Goal: Transaction & Acquisition: Book appointment/travel/reservation

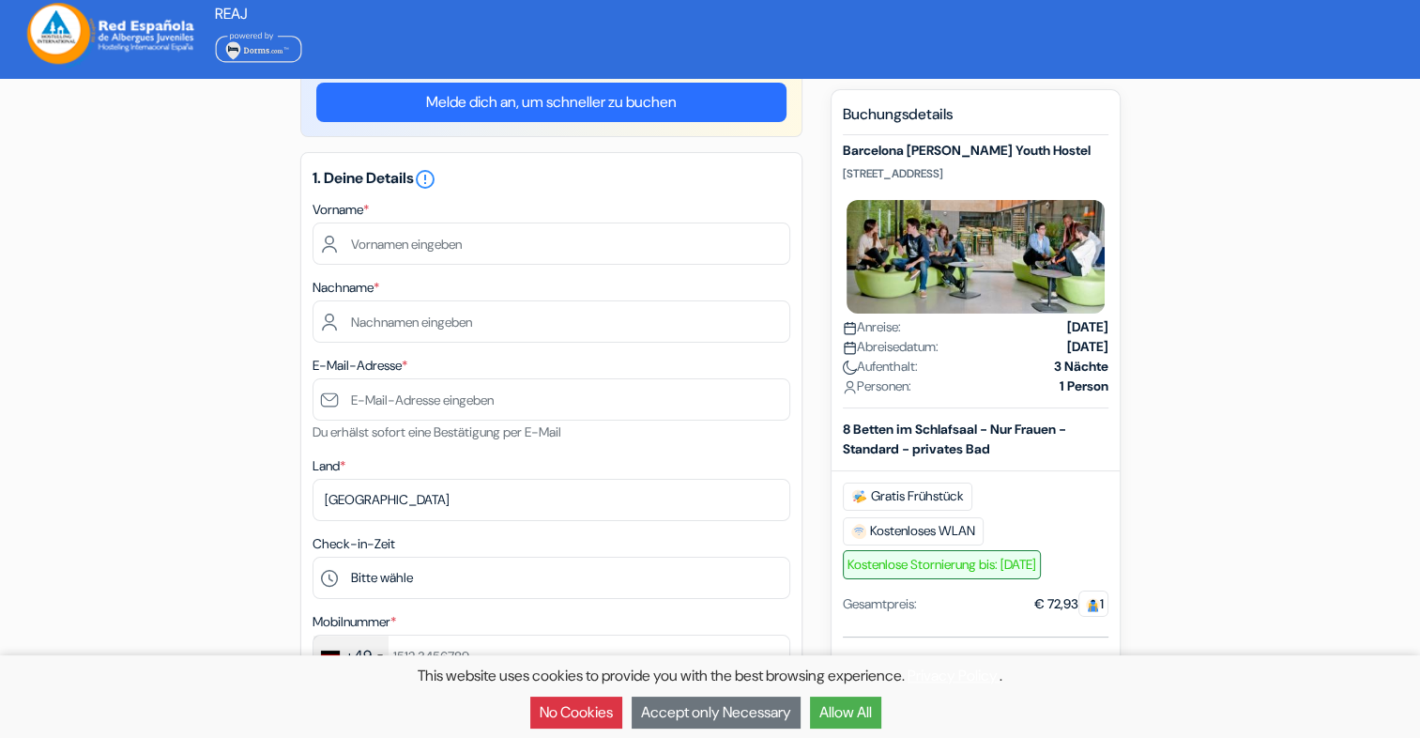
scroll to position [94, 0]
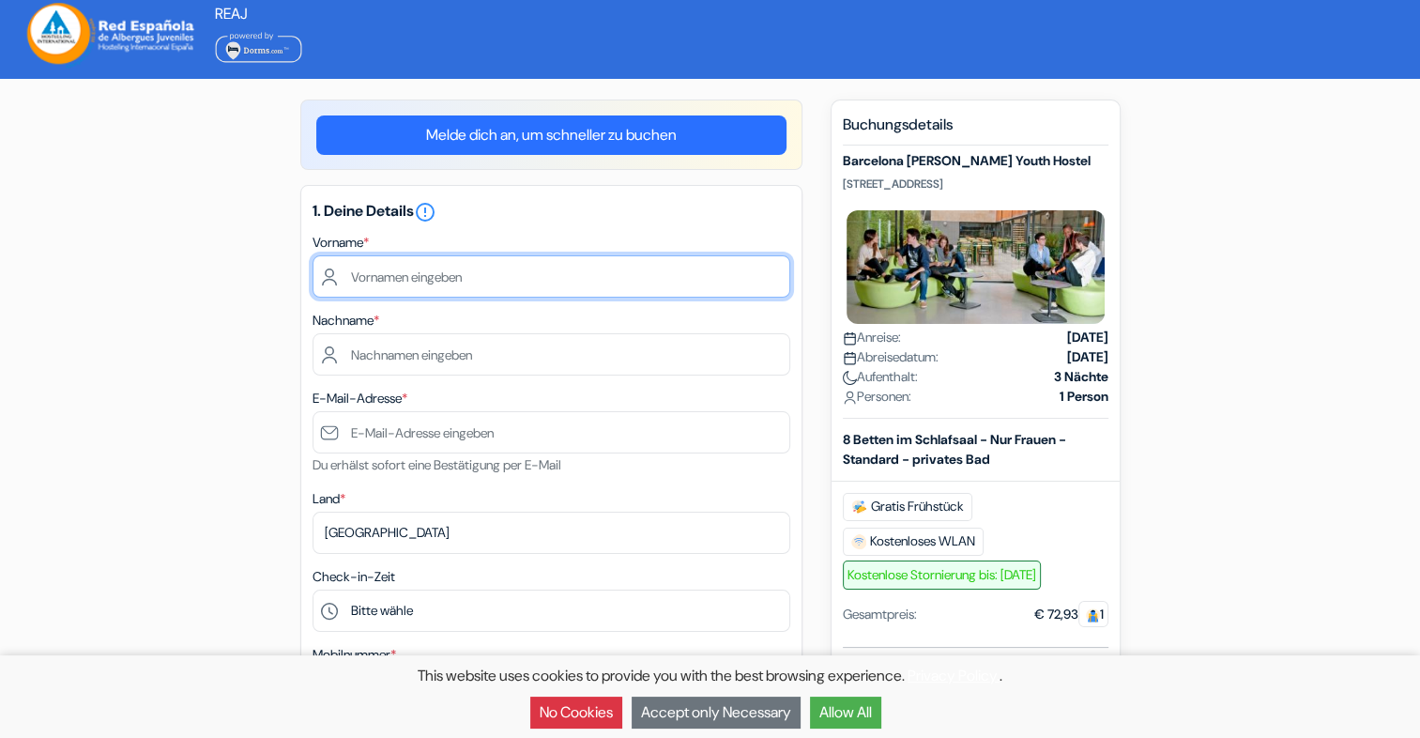
click at [425, 271] on input "text" at bounding box center [552, 276] width 478 height 42
type input "Ronja"
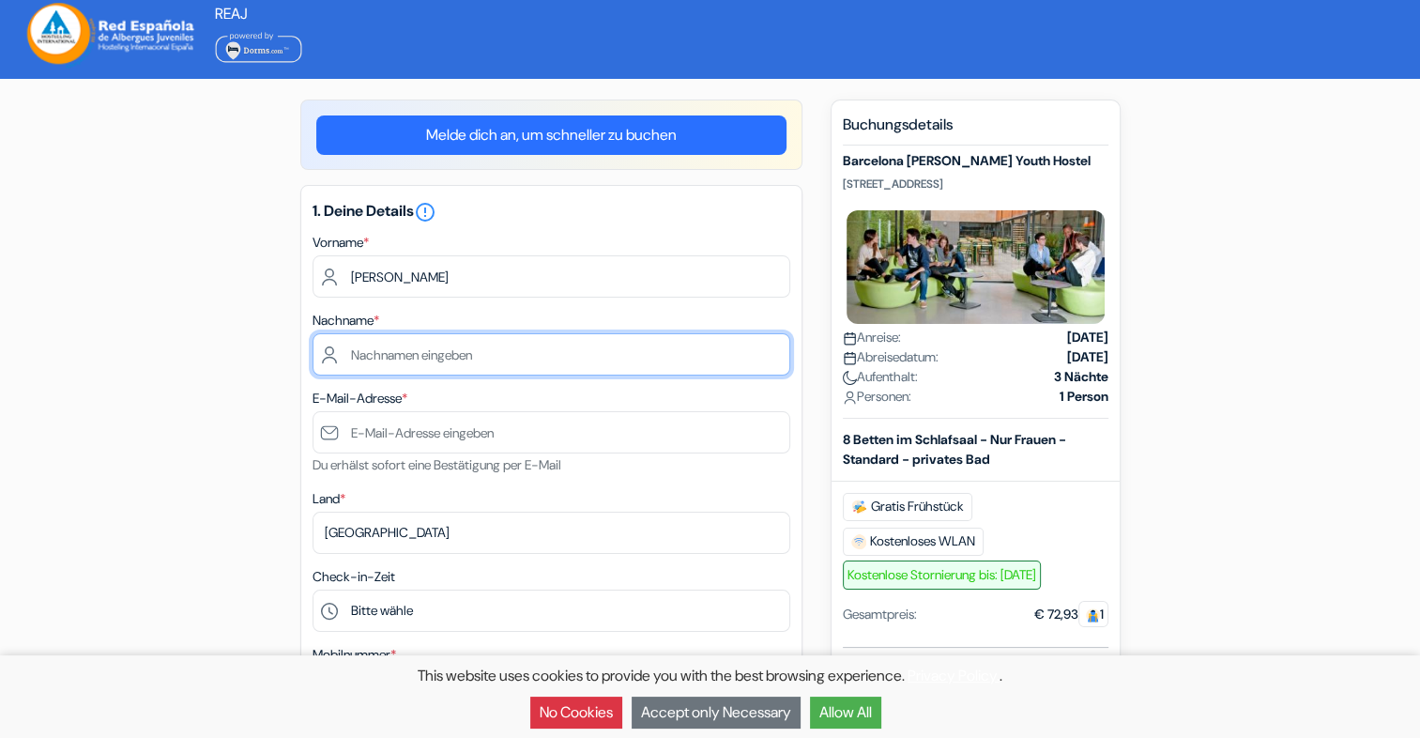
click at [430, 351] on input "text" at bounding box center [552, 354] width 478 height 42
type input "Sattler"
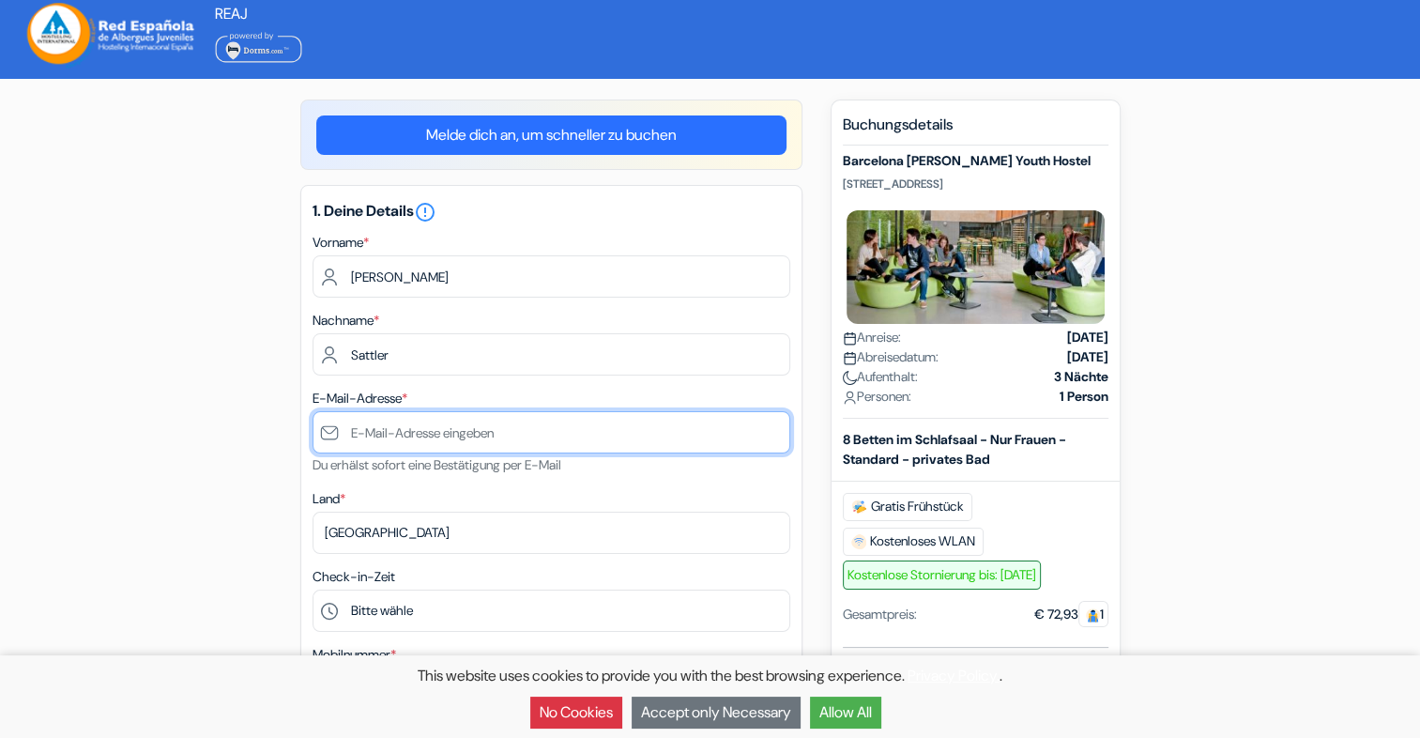
click at [710, 414] on input "text" at bounding box center [552, 432] width 478 height 42
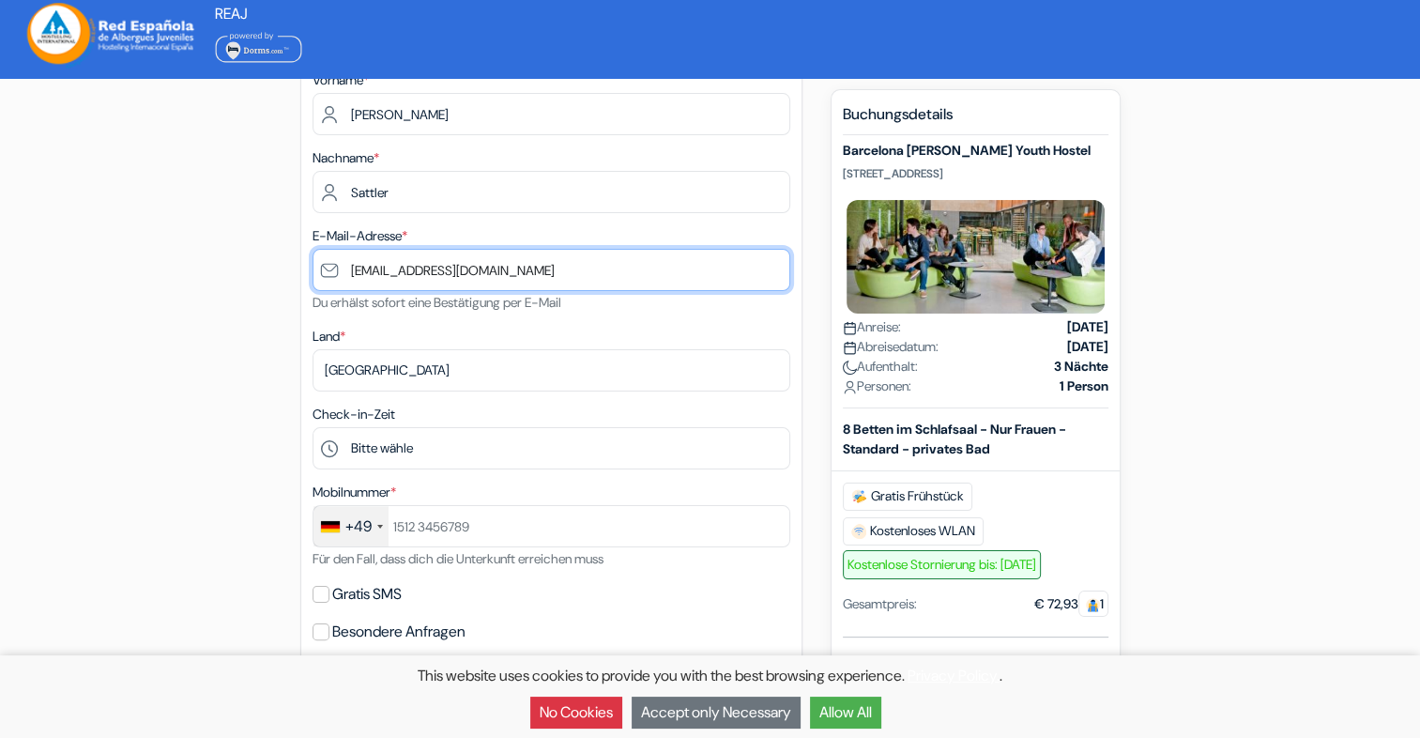
scroll to position [271, 0]
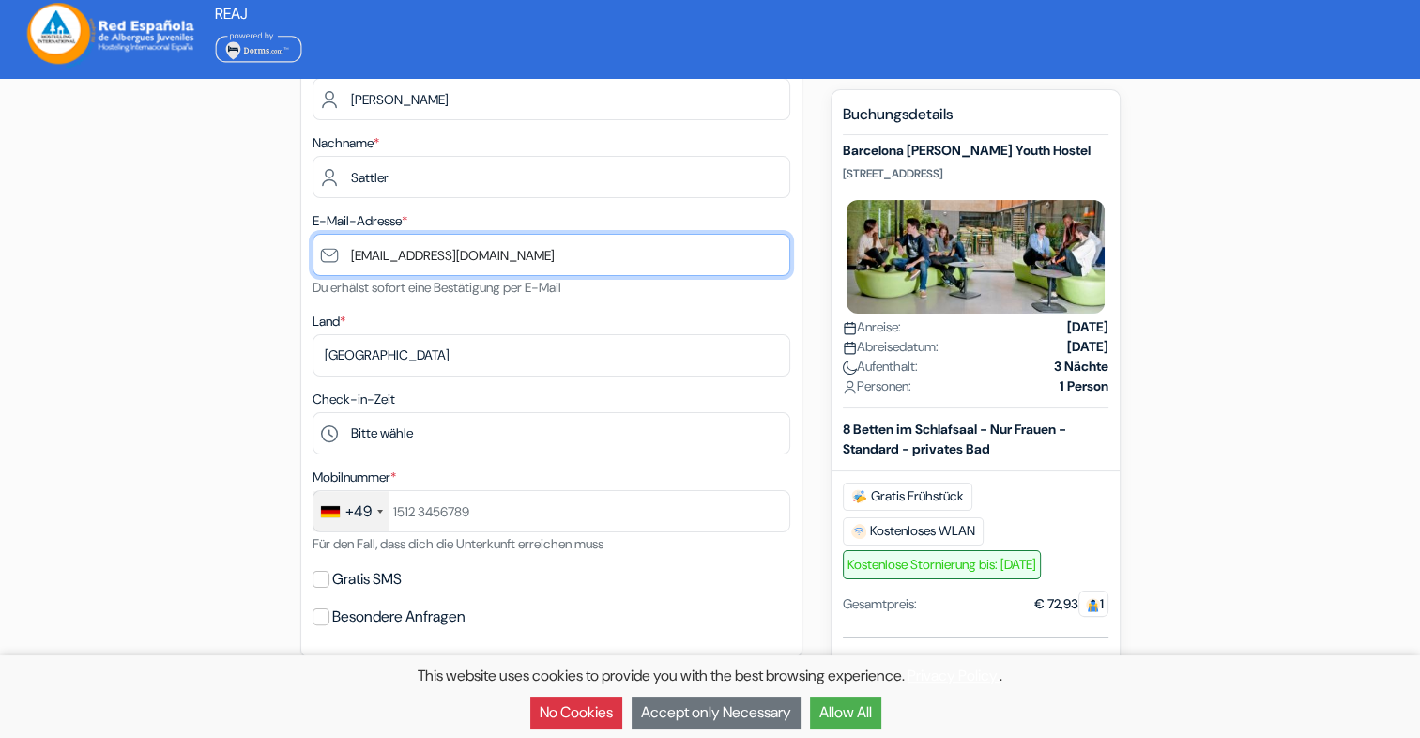
type input "[EMAIL_ADDRESS][DOMAIN_NAME]"
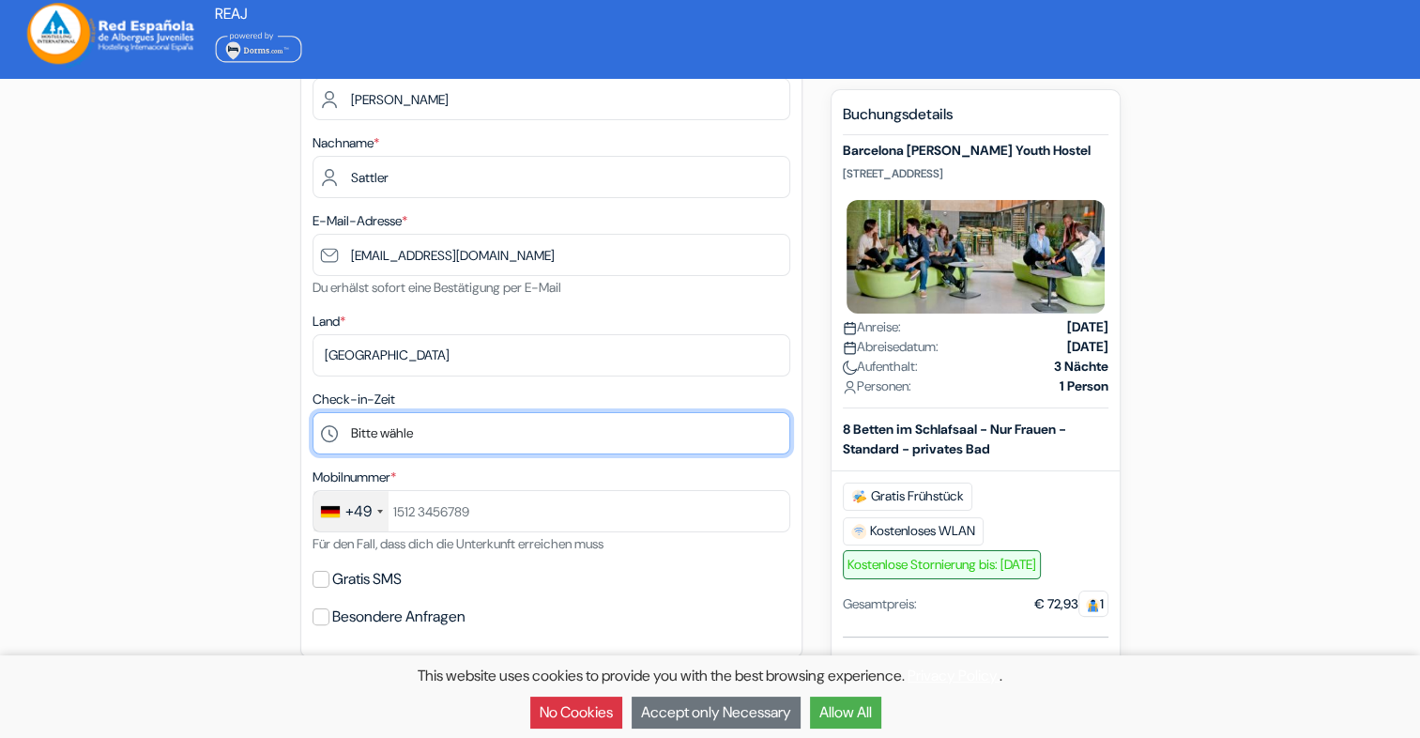
click at [657, 430] on select "Bitte wähle 1:00 2:00 3:00 4:00 5:00 6:00 7:00 8:00 9:00 10:00 11:00 12:00 13:0…" at bounding box center [552, 433] width 478 height 42
select select "20"
click at [313, 413] on select "Bitte wähle 1:00 2:00 3:00 4:00 5:00 6:00 7:00 8:00 9:00 10:00 11:00 12:00 13:0…" at bounding box center [552, 433] width 478 height 42
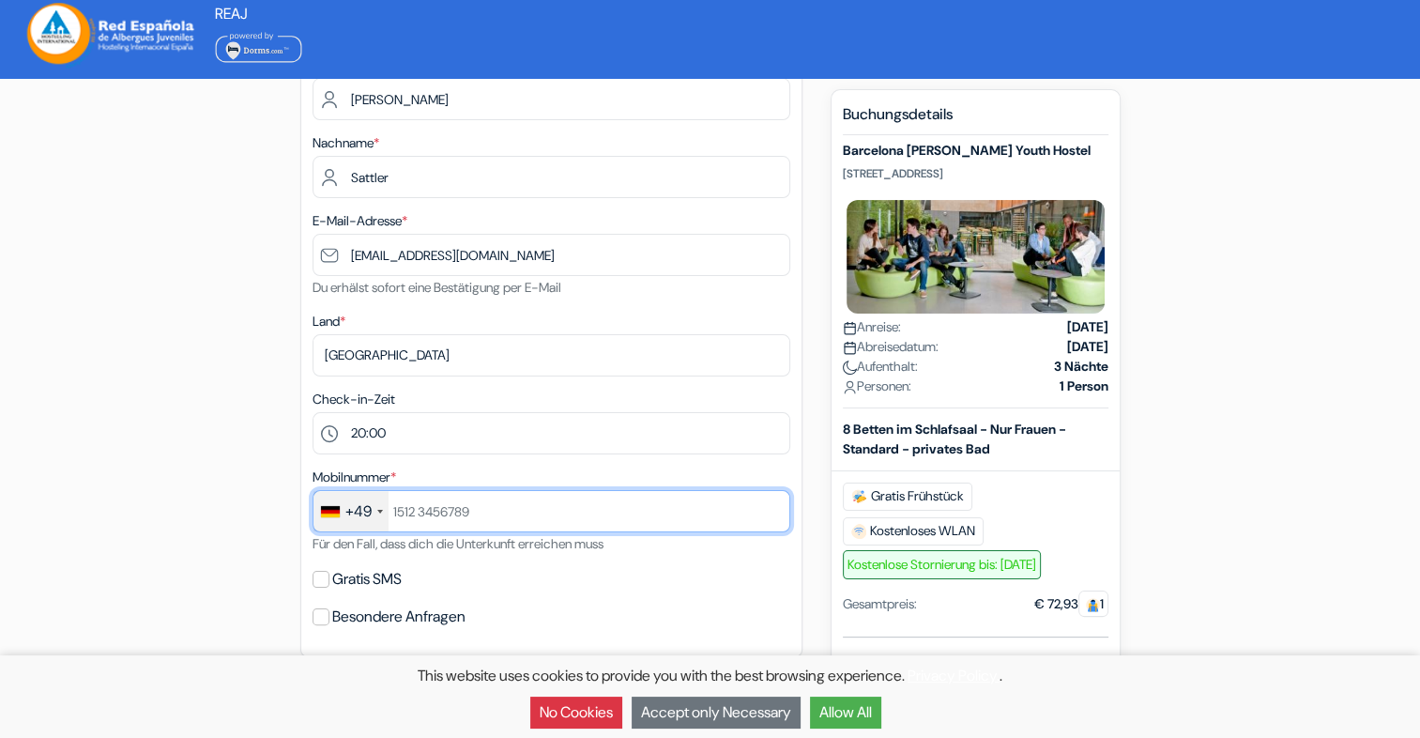
click at [504, 521] on input "text" at bounding box center [552, 511] width 478 height 42
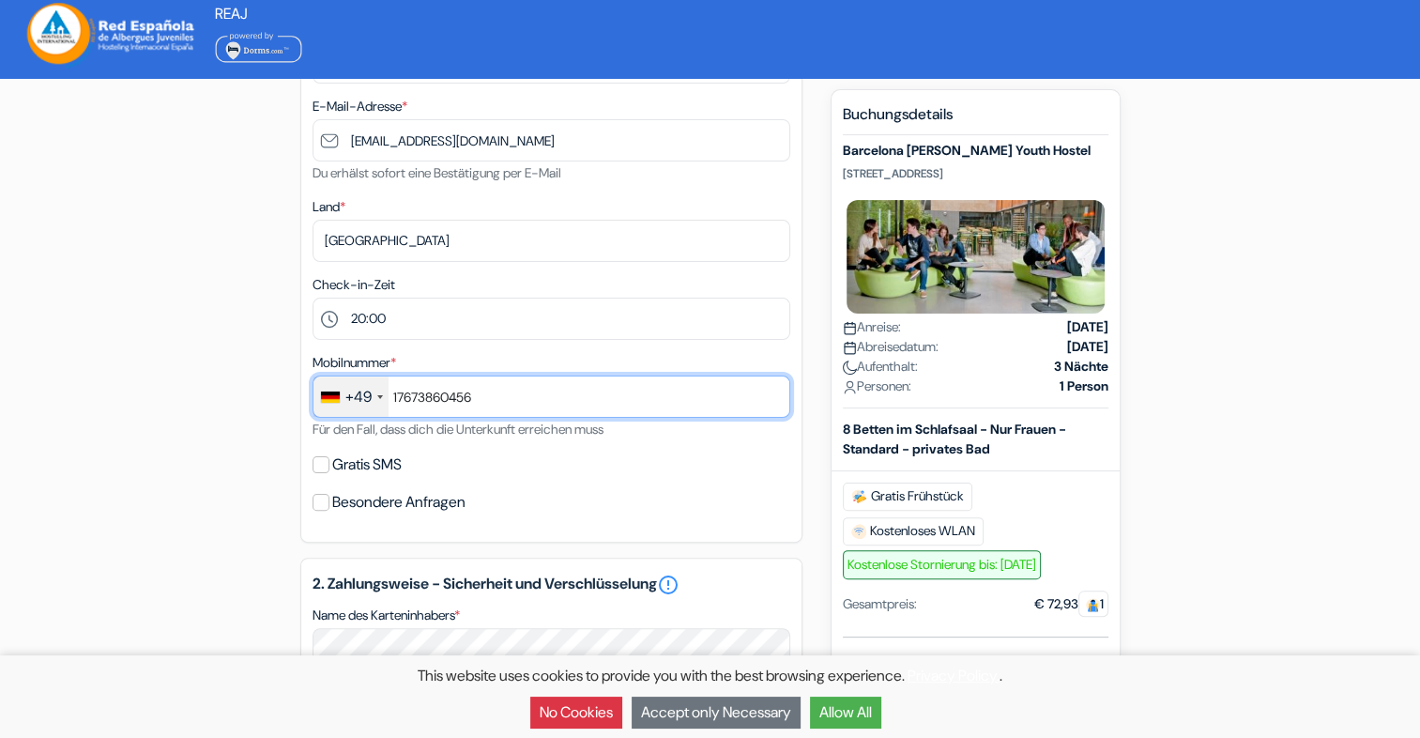
scroll to position [430, 0]
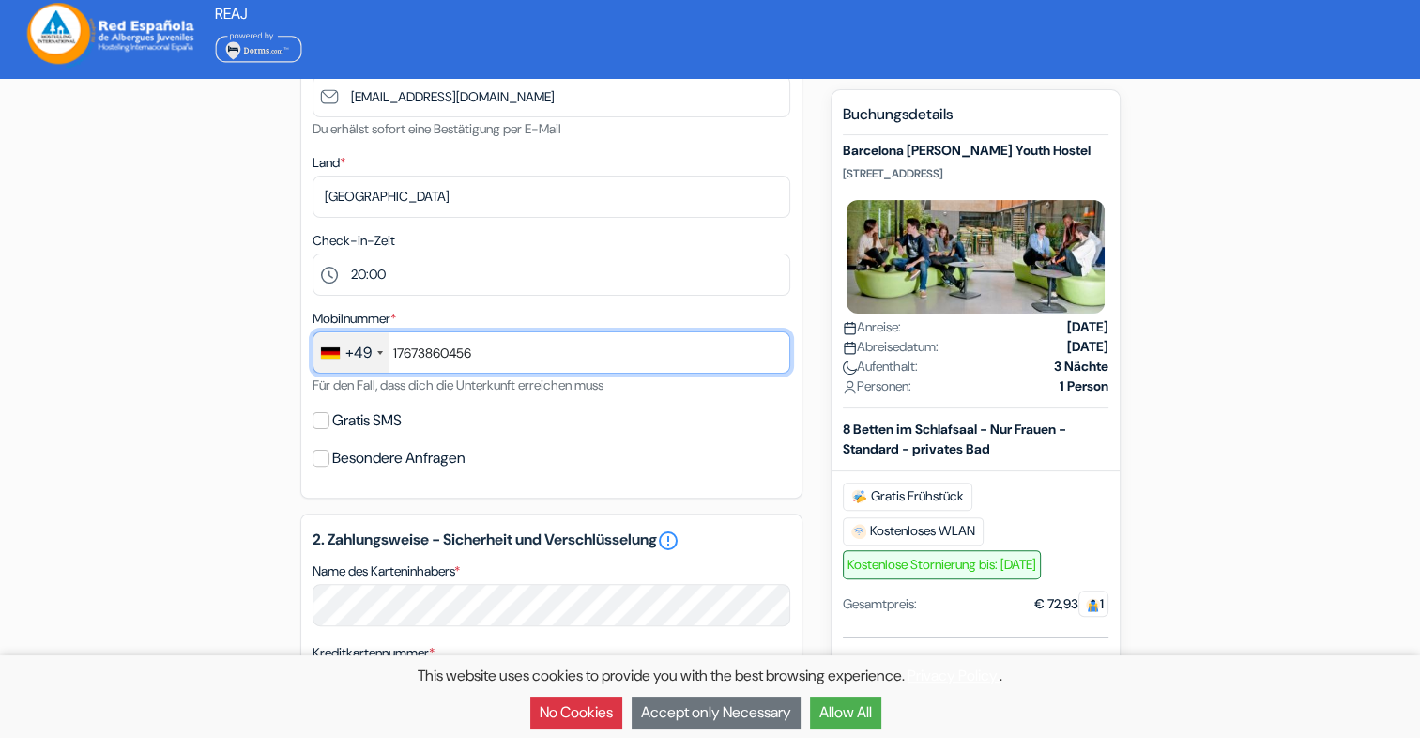
type input "17673860456"
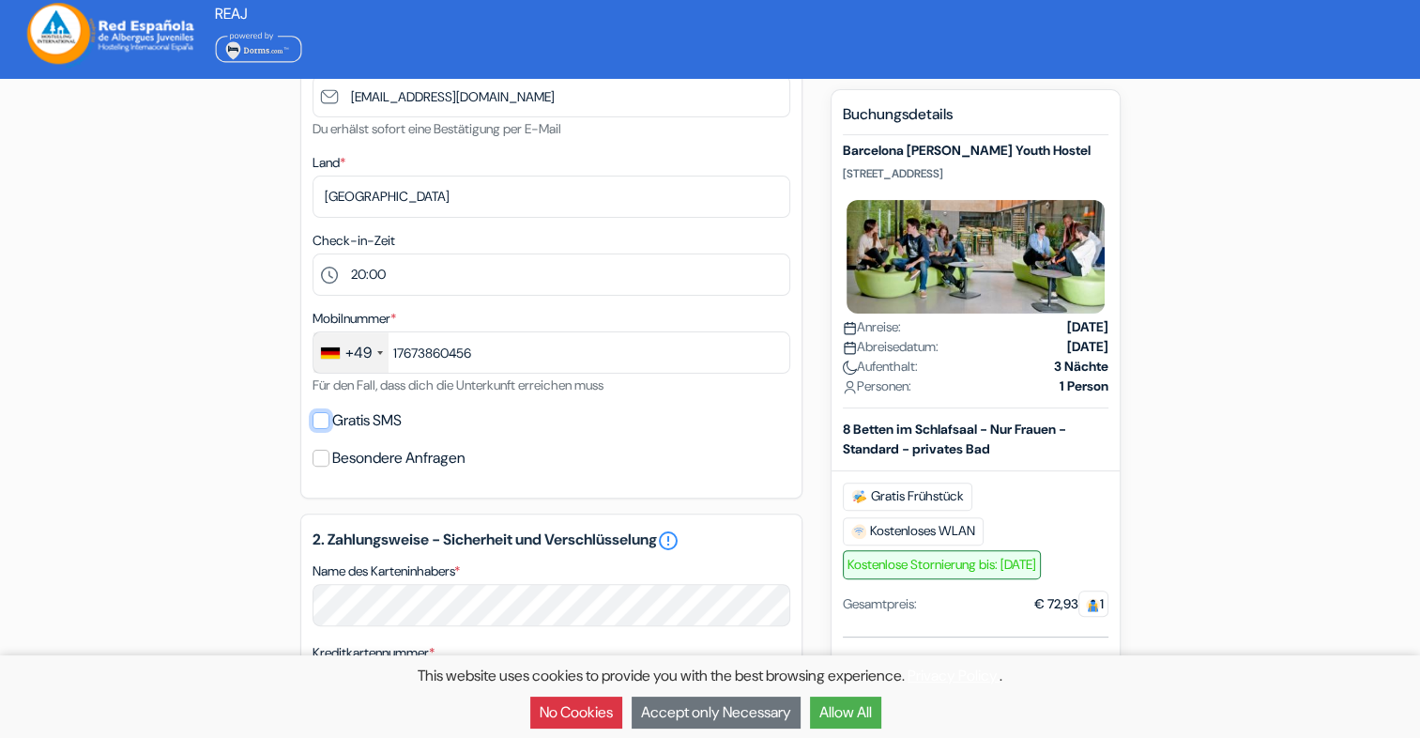
click at [324, 421] on input "Gratis SMS" at bounding box center [321, 420] width 17 height 17
checkbox input "true"
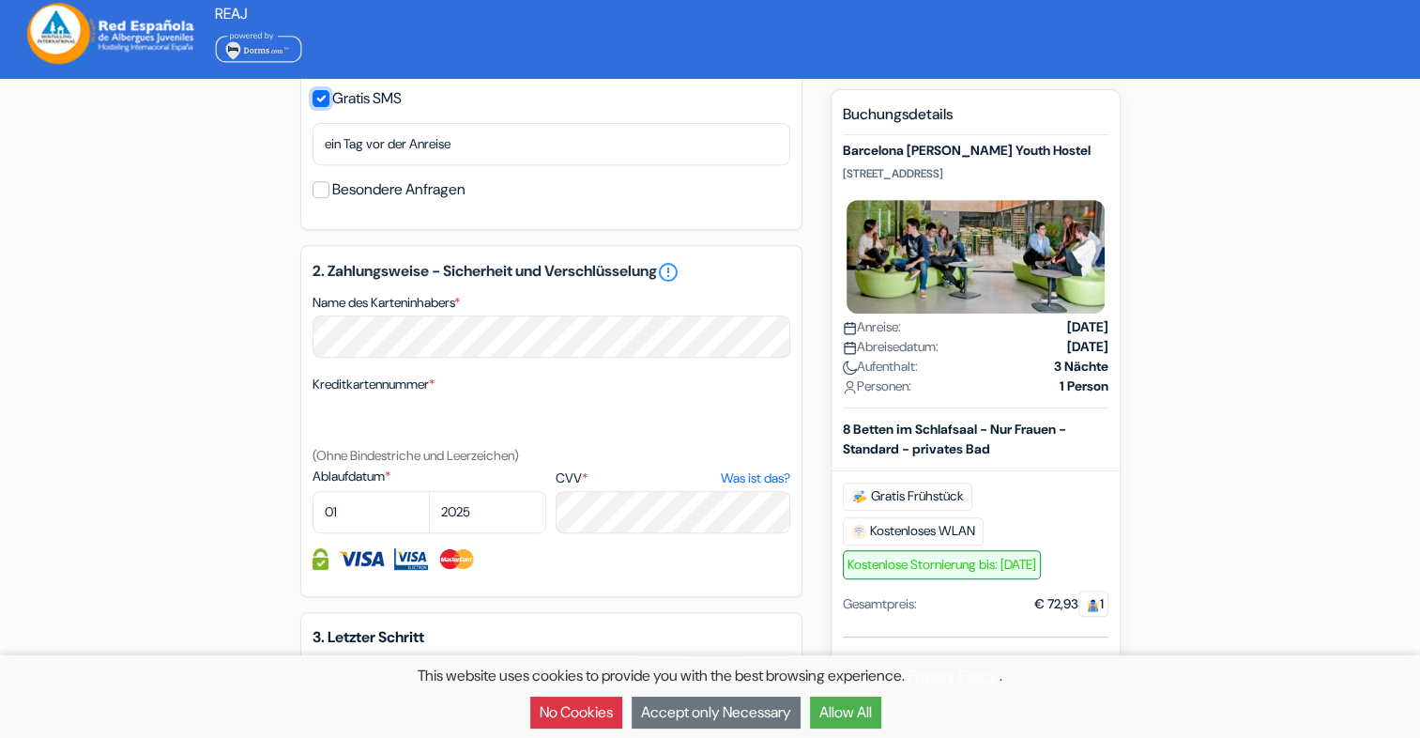
scroll to position [759, 0]
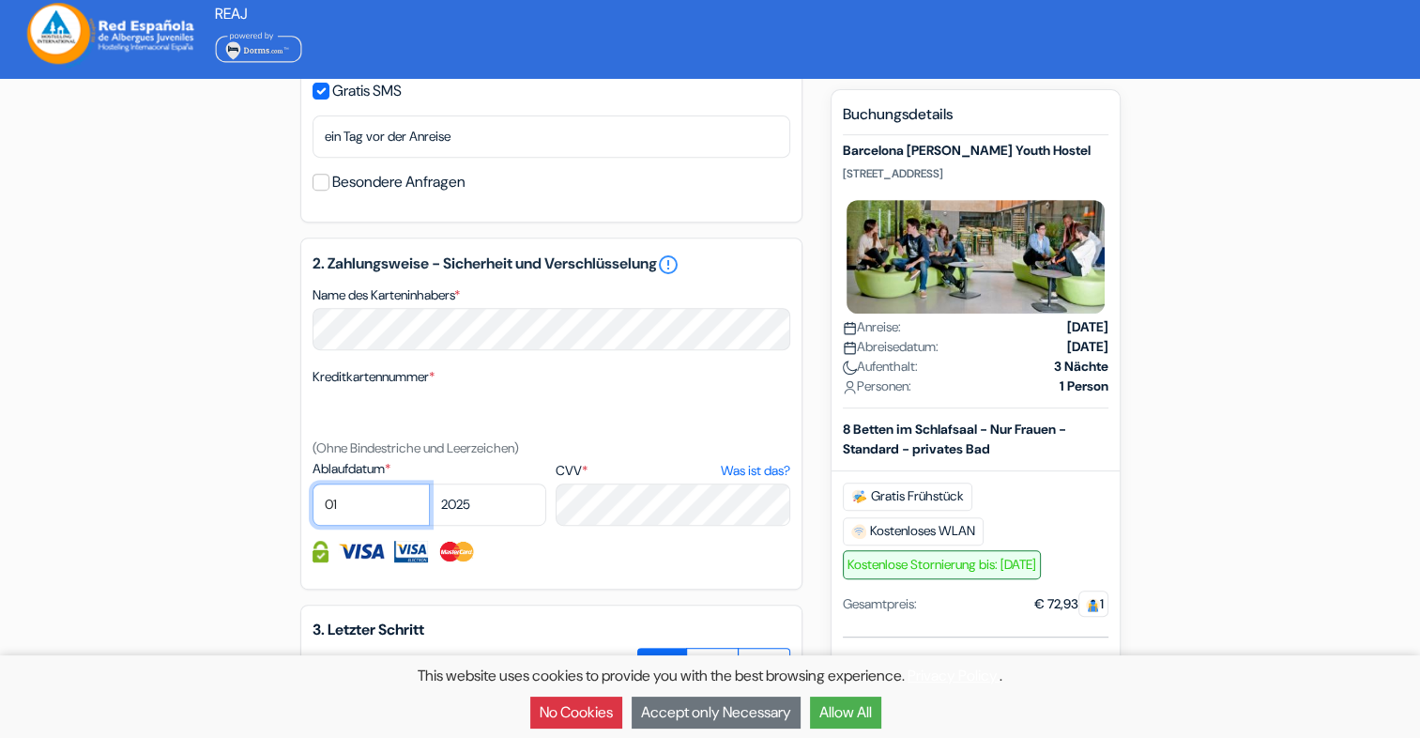
click at [382, 504] on select "01 02 03 04 05 06 07 08 09 10 11 12" at bounding box center [371, 504] width 117 height 42
select select "04"
click at [313, 485] on select "01 02 03 04 05 06 07 08 09 10 11 12" at bounding box center [371, 504] width 117 height 42
click at [477, 498] on select "2025 2026 2027 2028 2029 2030 2031 2032 2033 2034 2035 2036 2037 2038 2039 2040…" at bounding box center [487, 504] width 117 height 42
select select "2029"
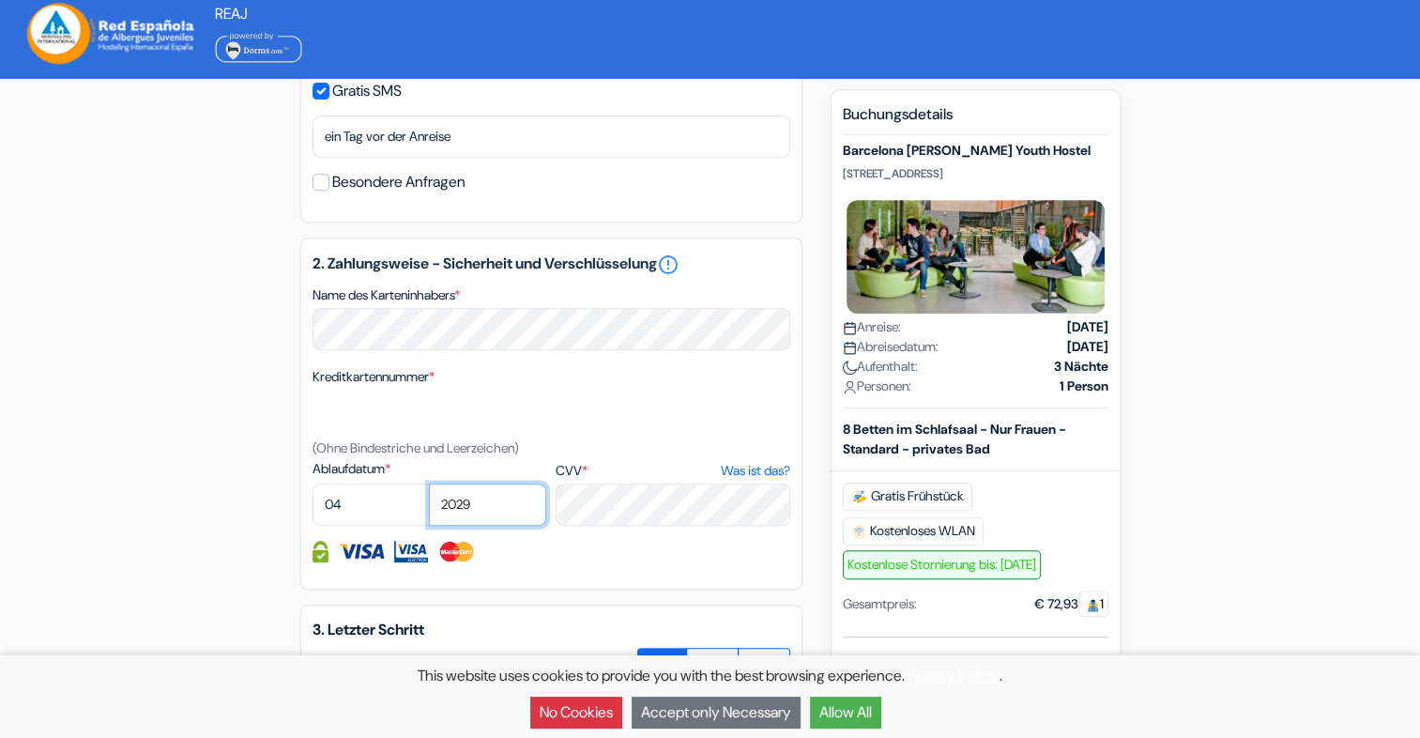
click at [429, 485] on select "2025 2026 2027 2028 2029 2030 2031 2032 2033 2034 2035 2036 2037 2038 2039 2040…" at bounding box center [487, 504] width 117 height 42
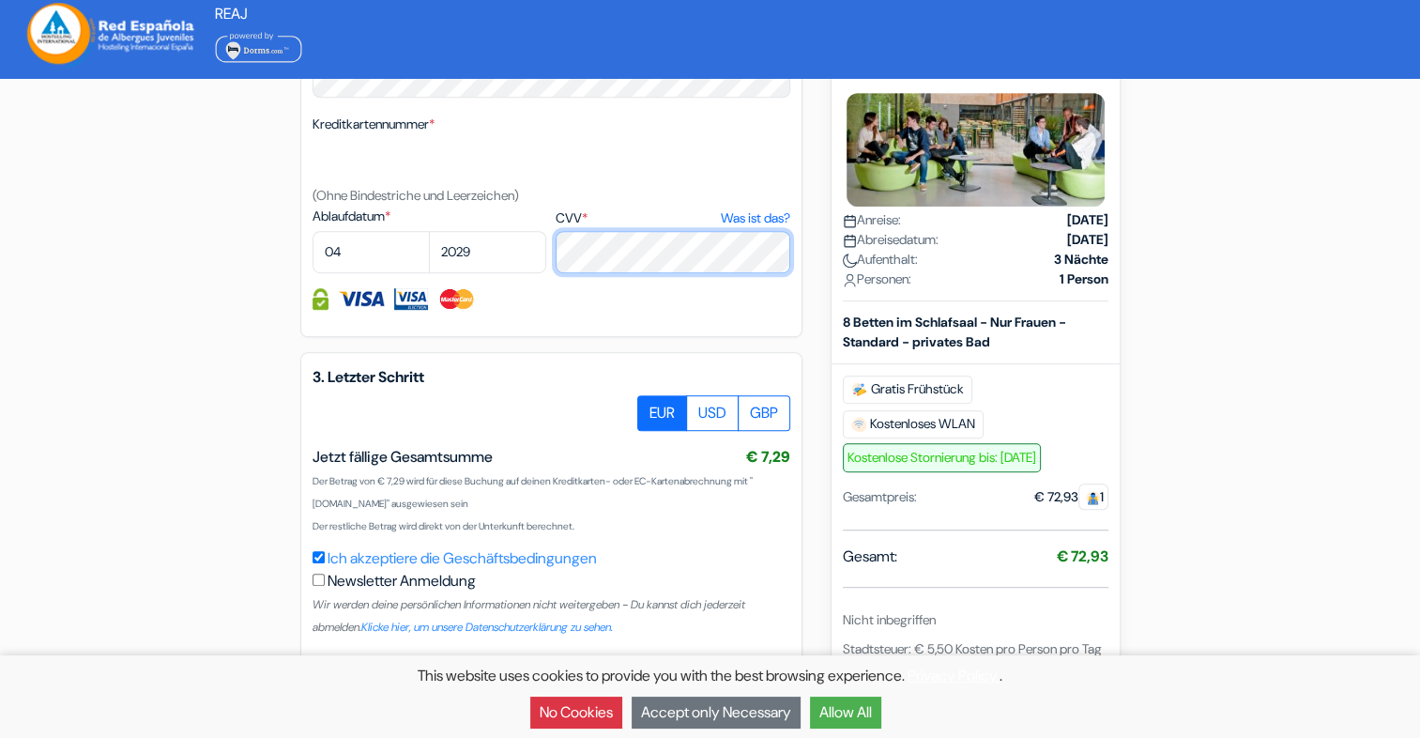
scroll to position [1029, 0]
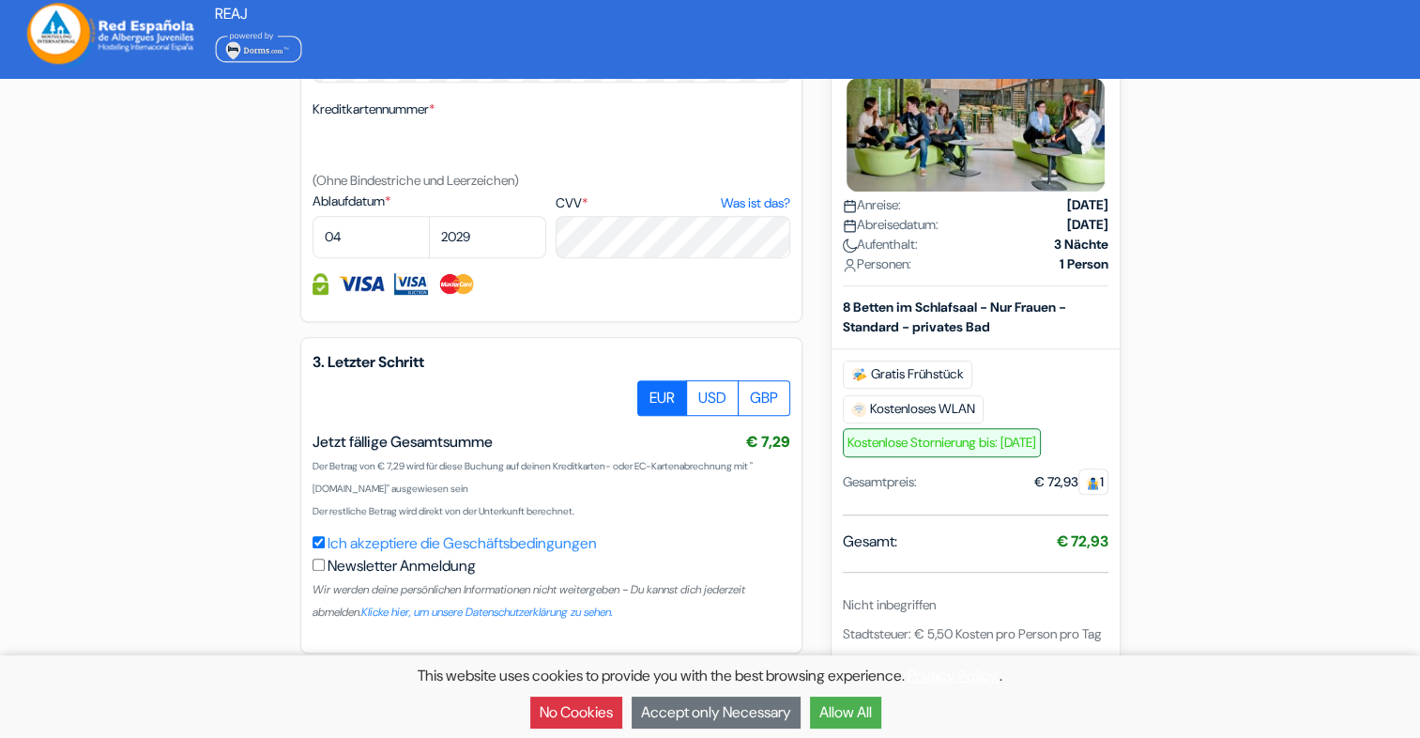
click at [317, 543] on input "Ich akzeptiere die Geschäftsbedingungen" at bounding box center [319, 542] width 12 height 12
checkbox input "true"
click at [767, 704] on button "Accept only Necessary" at bounding box center [716, 713] width 169 height 32
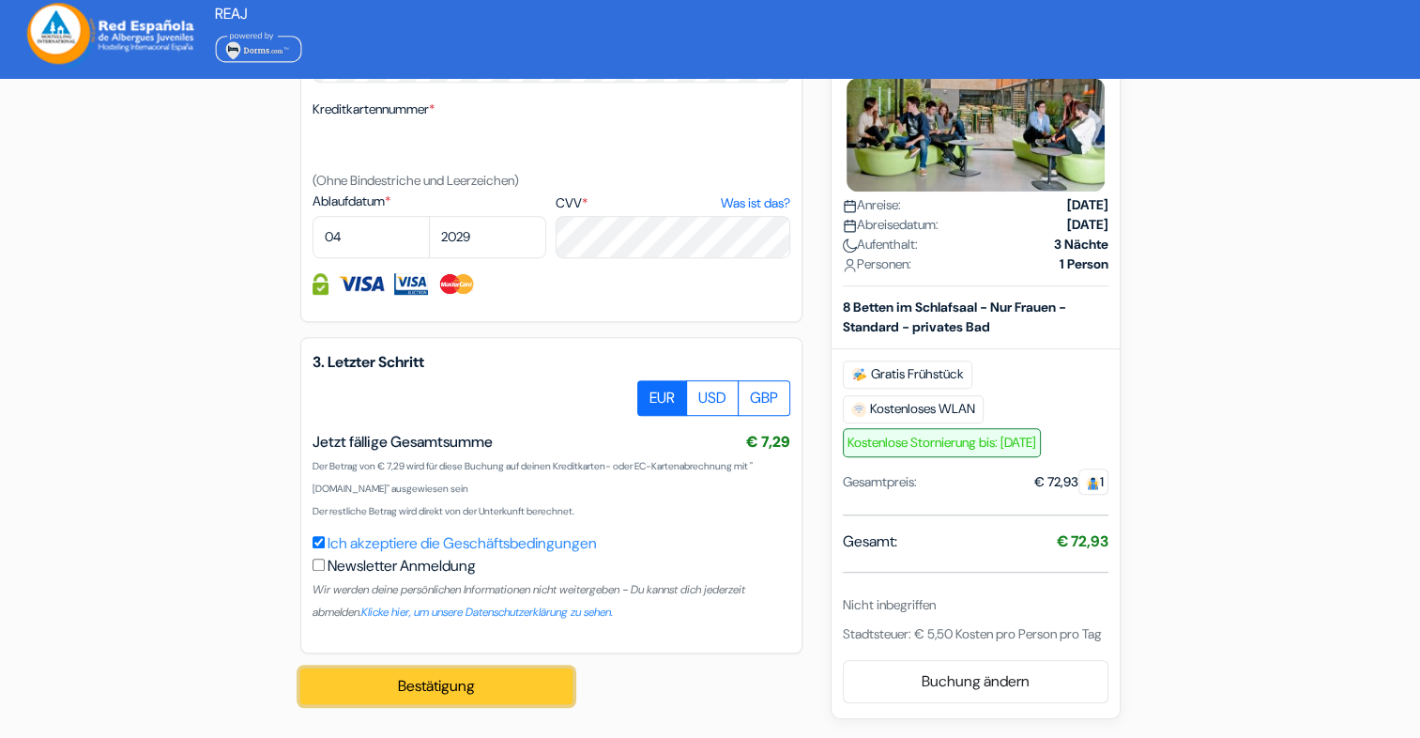
click at [435, 689] on button "Bestätigung" at bounding box center [436, 686] width 272 height 36
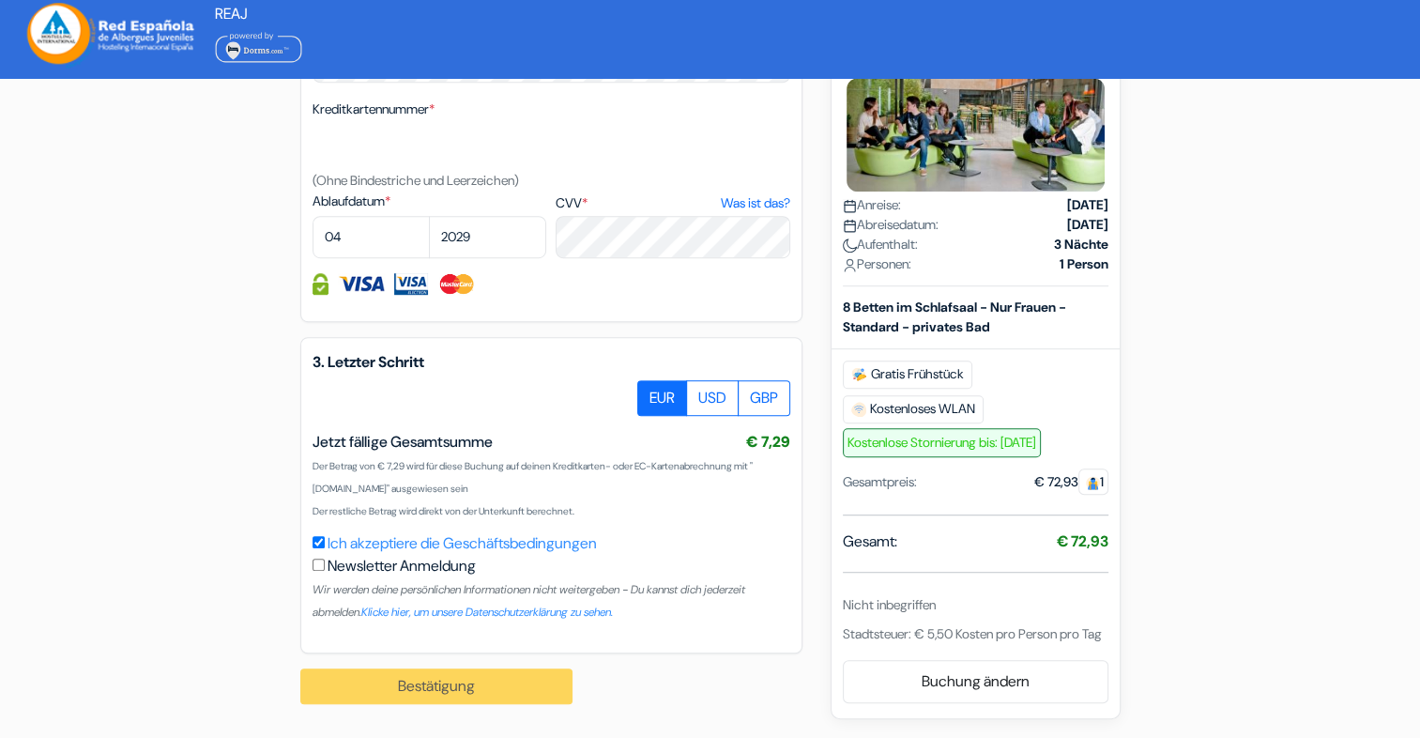
click at [422, 694] on div "Bestätigung Bearbeitungsanfrage... Loading..." at bounding box center [446, 686] width 293 height 66
click at [396, 693] on div "Bestätigung Bearbeitungsanfrage... Loading..." at bounding box center [446, 686] width 293 height 66
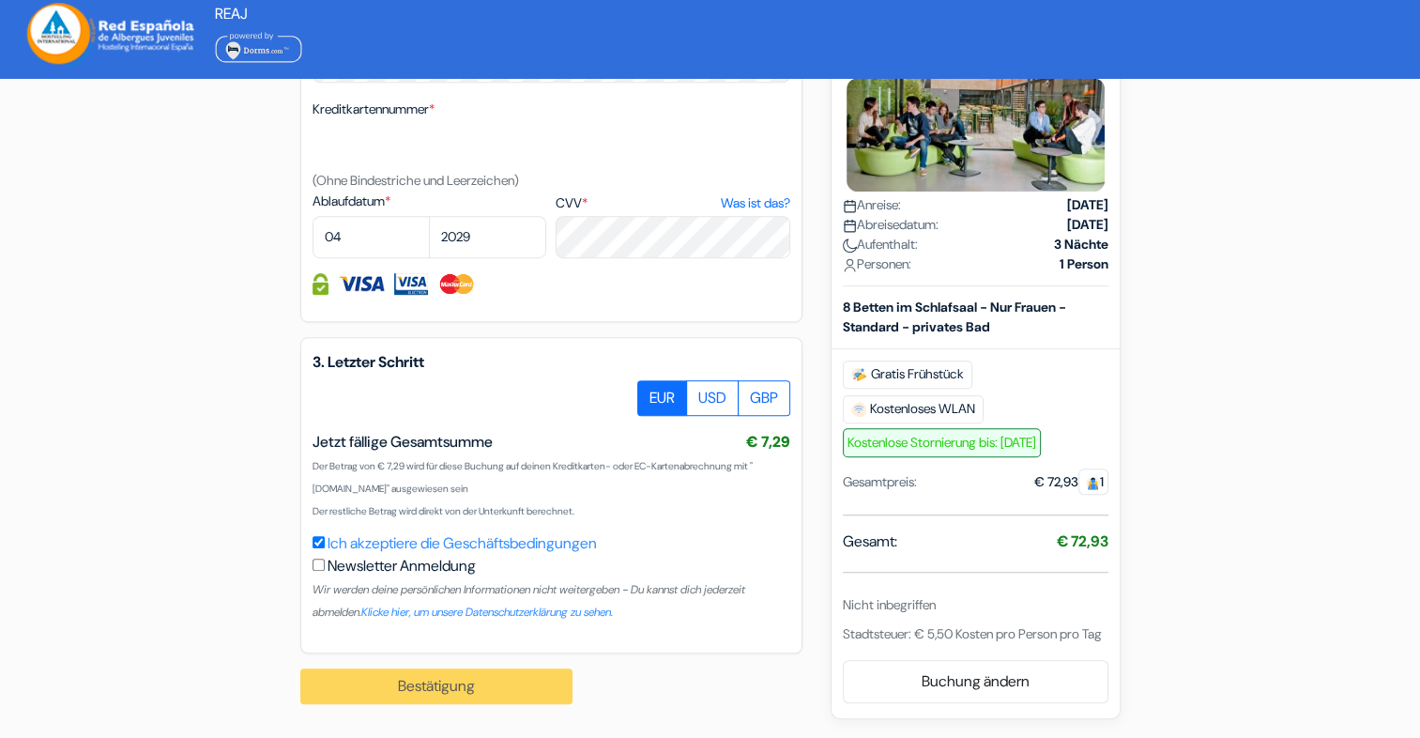
click at [396, 693] on div "Bestätigung Bearbeitungsanfrage... Loading..." at bounding box center [446, 686] width 293 height 66
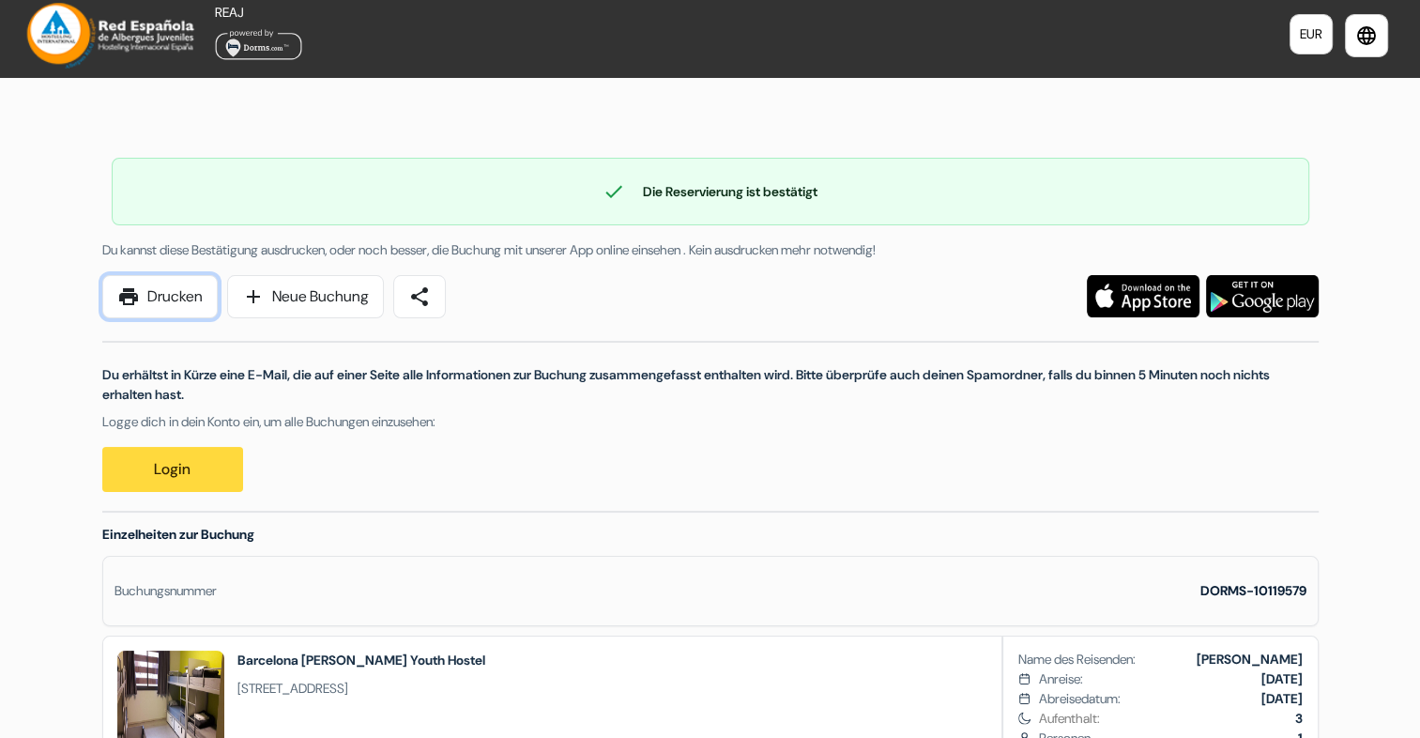
click at [176, 299] on link "print Drucken" at bounding box center [159, 296] width 115 height 43
